Goal: Find contact information: Find contact information

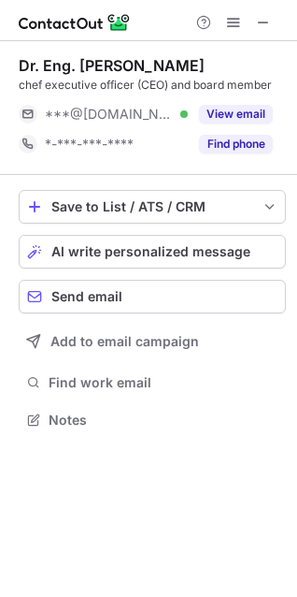
scroll to position [406, 297]
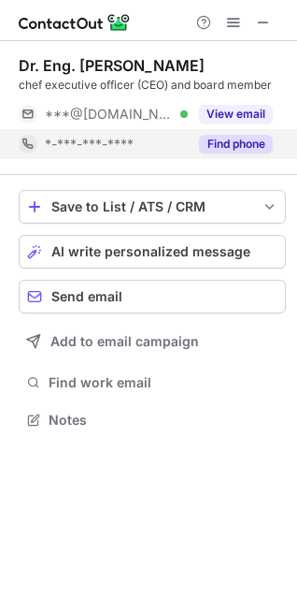
click at [243, 138] on button "Find phone" at bounding box center [236, 144] width 74 height 19
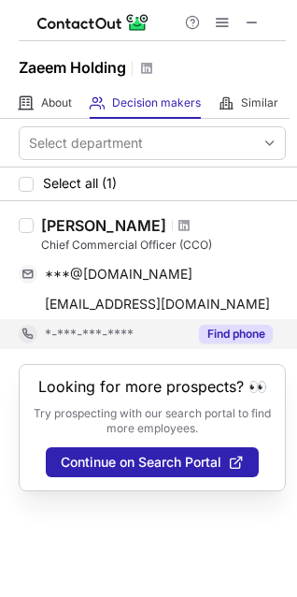
click at [231, 320] on div "Find phone" at bounding box center [230, 334] width 85 height 30
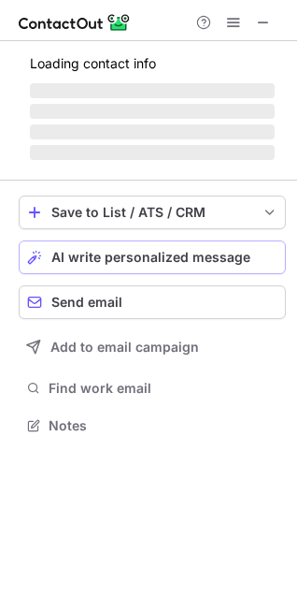
scroll to position [8, 8]
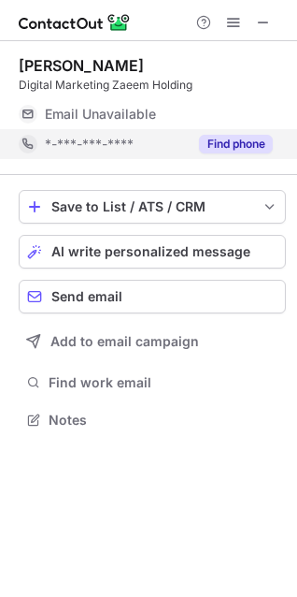
click at [210, 146] on button "Find phone" at bounding box center [236, 144] width 74 height 19
click at [224, 153] on div "Find phone" at bounding box center [230, 144] width 85 height 30
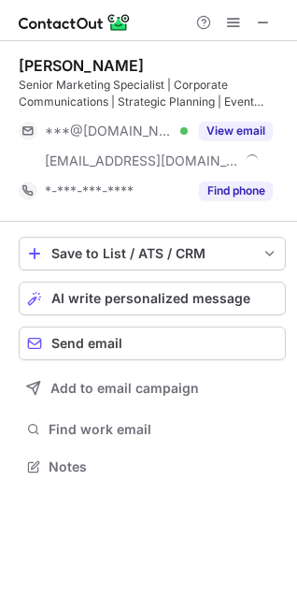
scroll to position [453, 297]
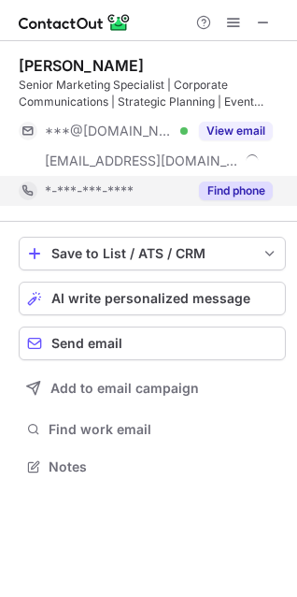
click at [248, 197] on button "Find phone" at bounding box center [236, 190] width 74 height 19
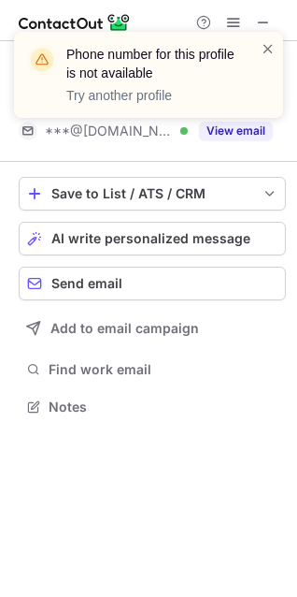
scroll to position [393, 297]
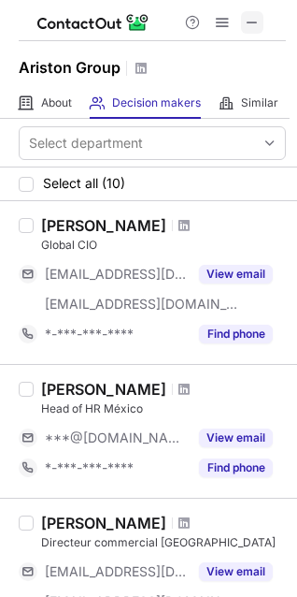
click at [250, 22] on span at bounding box center [252, 22] width 15 height 15
